Goal: Find specific page/section: Find specific page/section

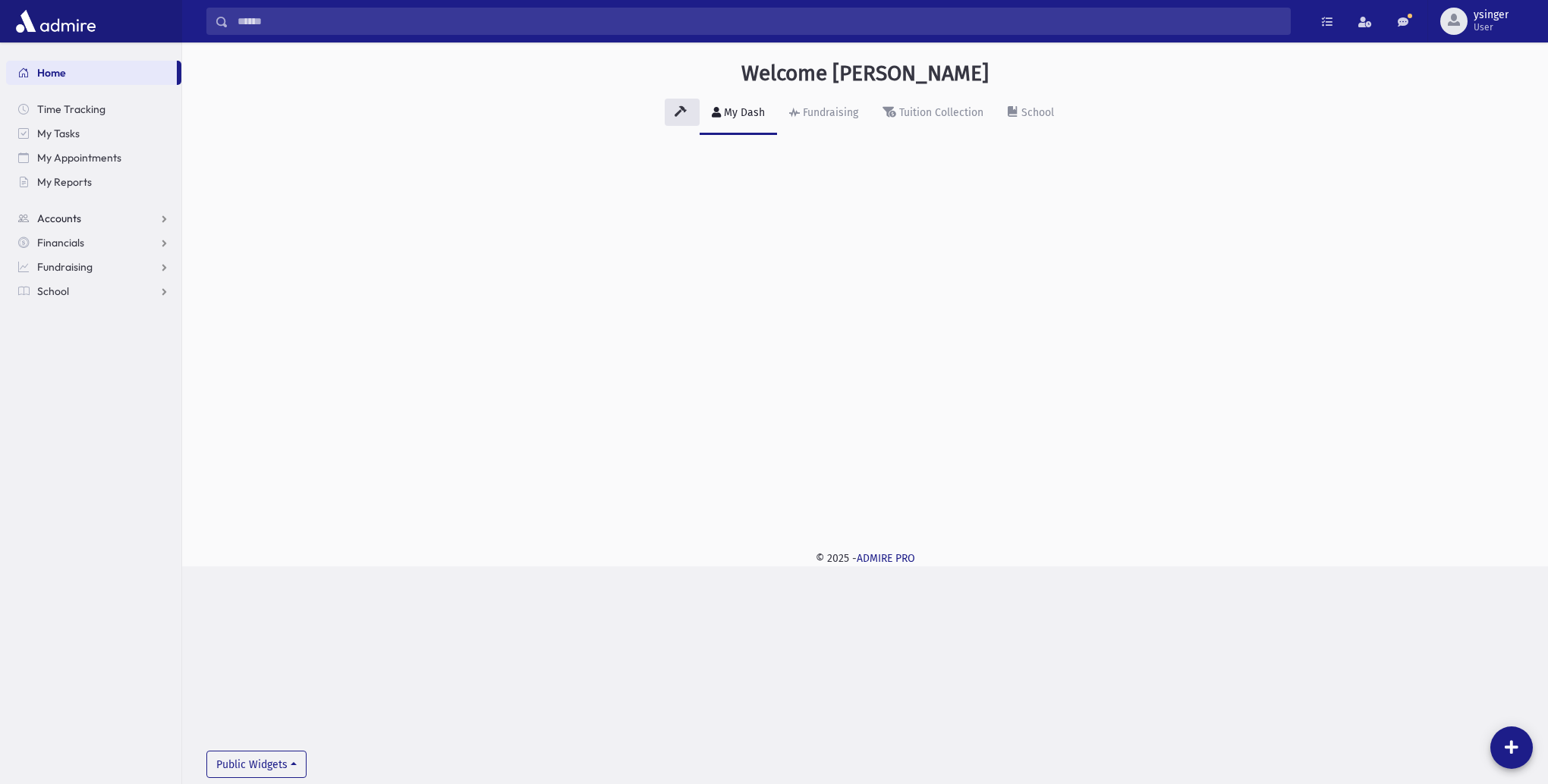
click at [66, 218] on span "Accounts" at bounding box center [59, 218] width 44 height 13
click at [74, 241] on span "Account List" at bounding box center [75, 243] width 59 height 13
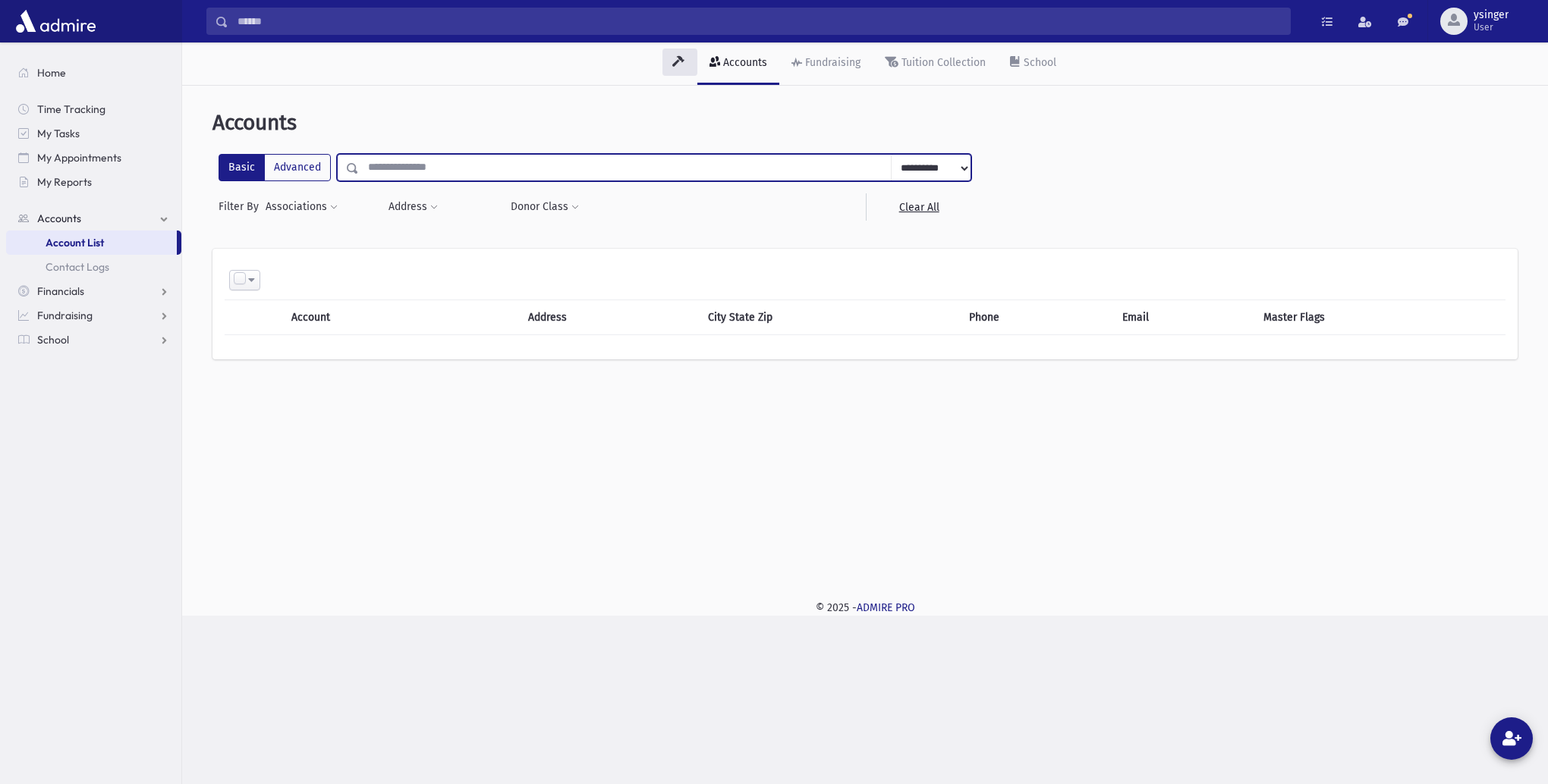
click at [390, 162] on input "text" at bounding box center [625, 167] width 533 height 27
type input "**********"
